Goal: Communication & Community: Share content

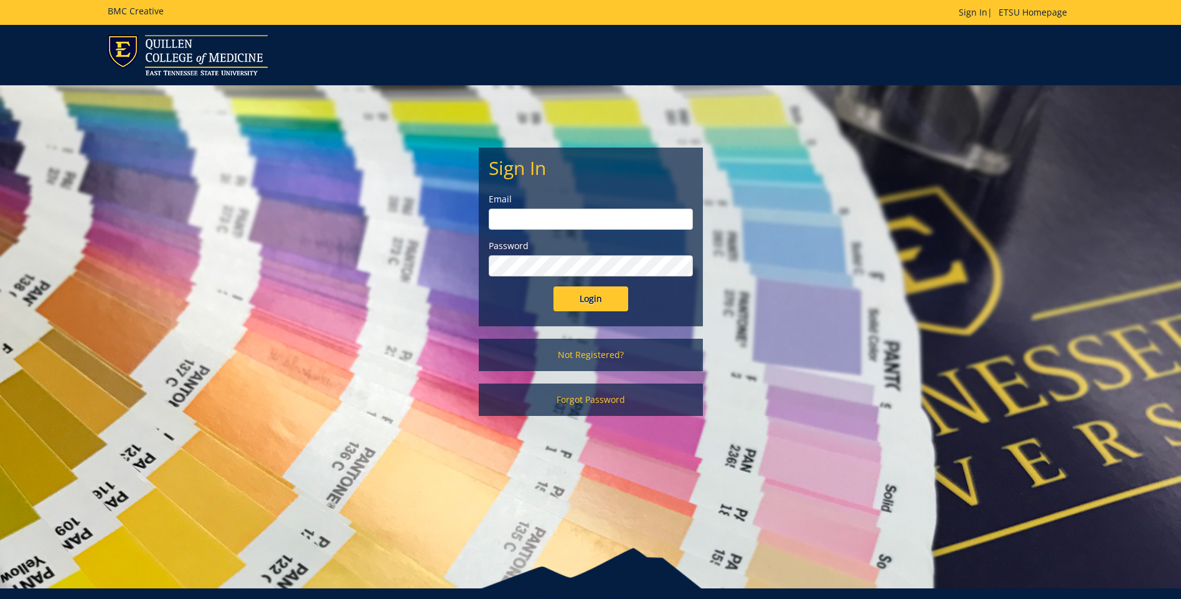
type input "[EMAIL_ADDRESS][DOMAIN_NAME]"
click at [601, 295] on input "Login" at bounding box center [590, 298] width 75 height 25
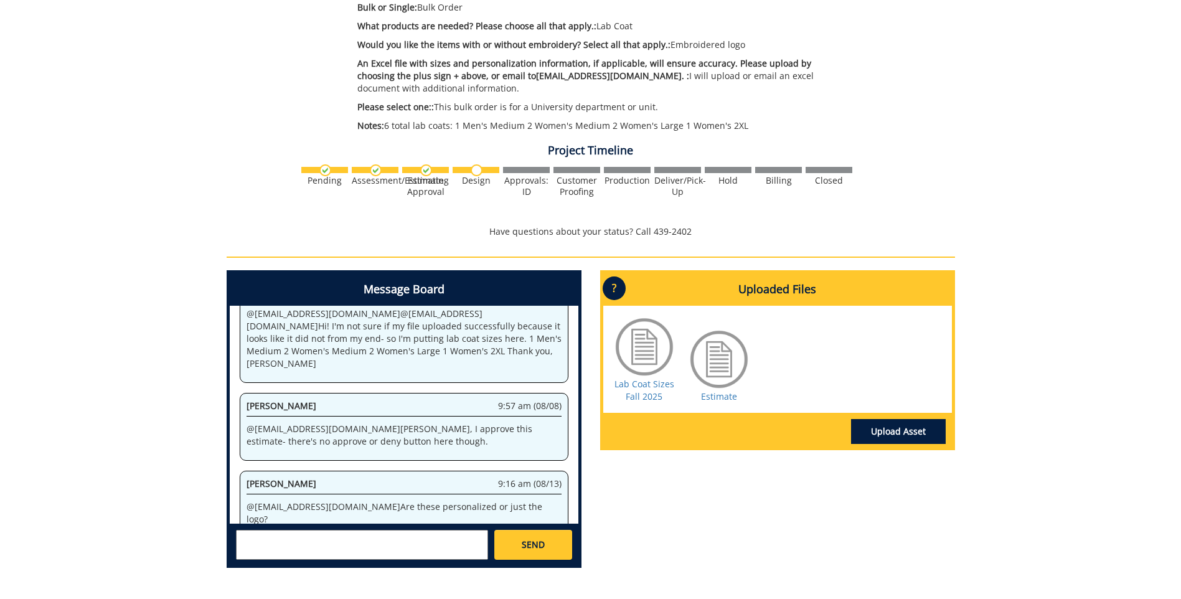
scroll to position [311, 0]
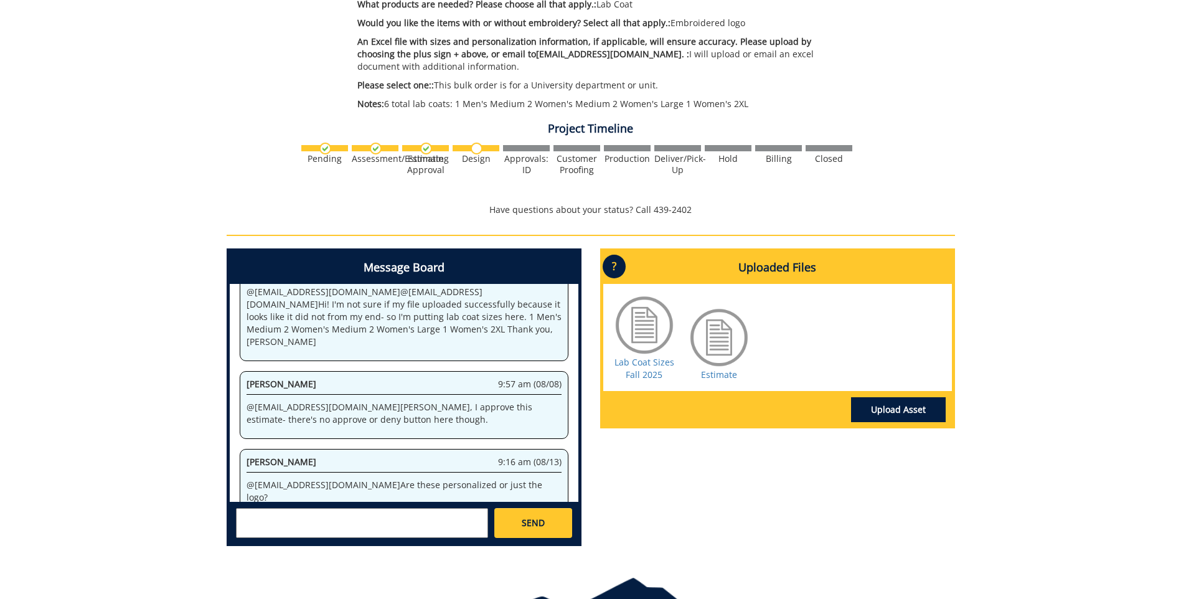
click at [289, 519] on textarea at bounding box center [362, 523] width 252 height 30
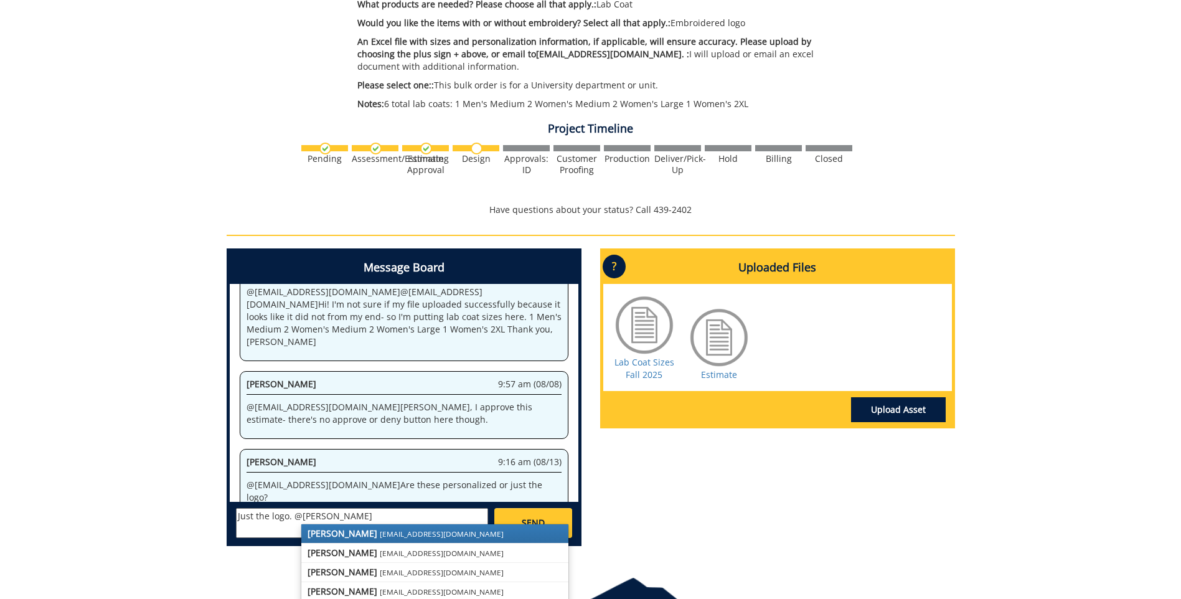
drag, startPoint x: 313, startPoint y: 528, endPoint x: 336, endPoint y: 523, distance: 22.8
click at [313, 528] on strong "[PERSON_NAME]" at bounding box center [342, 533] width 70 height 12
type textarea "Just the logo. @[EMAIL_ADDRESS][DOMAIN_NAME]"
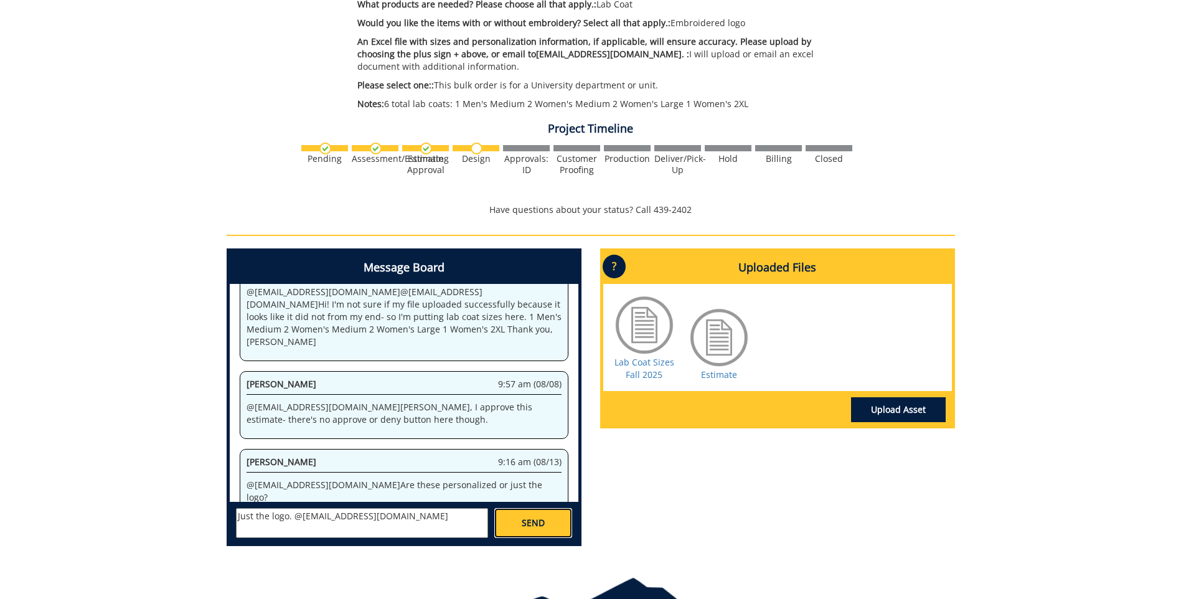
click at [545, 523] on link "SEND" at bounding box center [532, 523] width 77 height 30
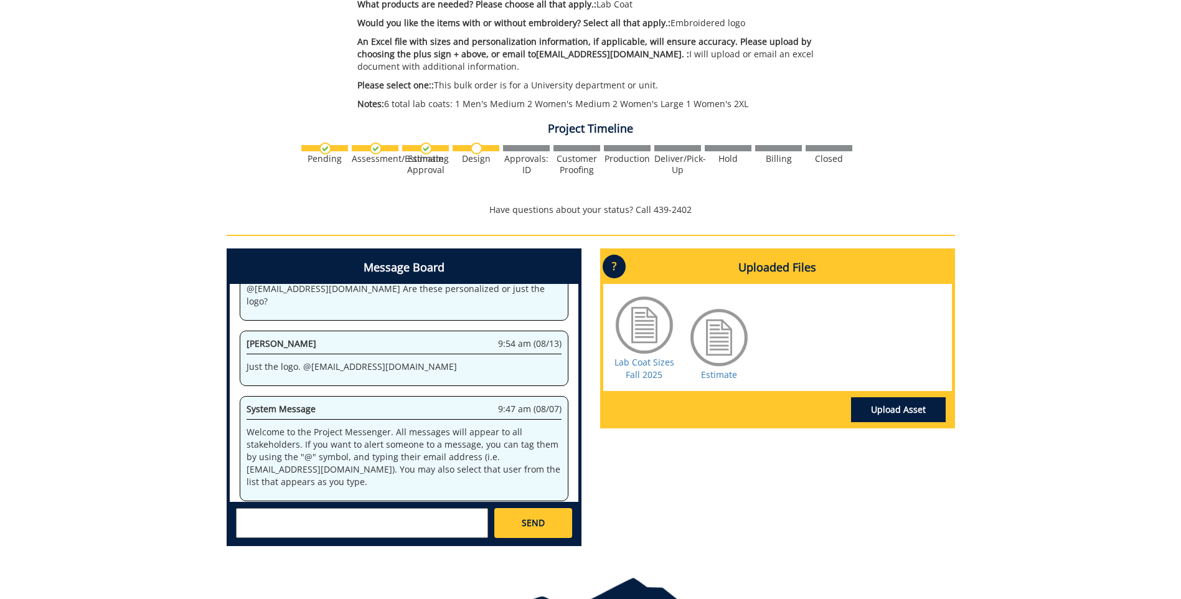
scroll to position [78673, 0]
